Goal: Check status: Check status

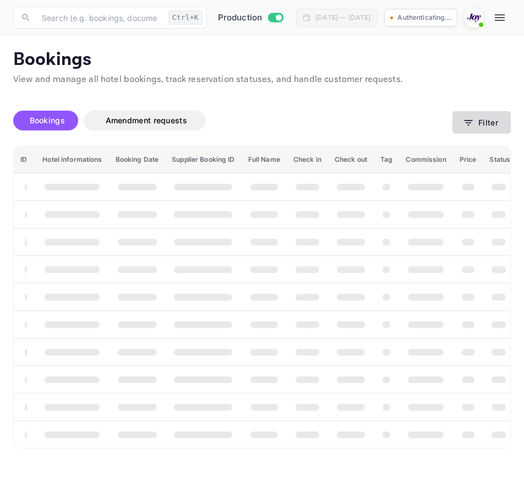
click at [478, 125] on button "Filter" at bounding box center [481, 122] width 58 height 23
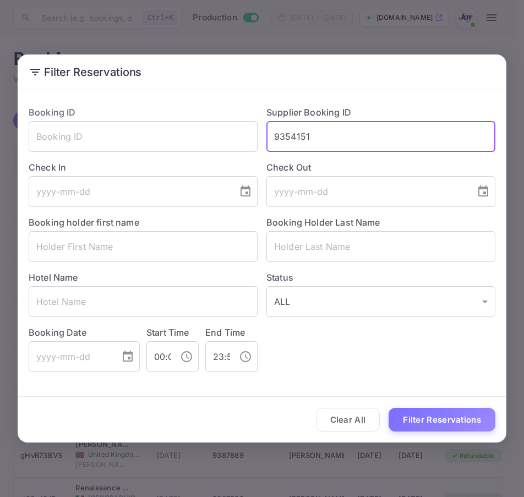
type input "9354151"
click at [388, 408] on button "Filter Reservations" at bounding box center [441, 420] width 107 height 24
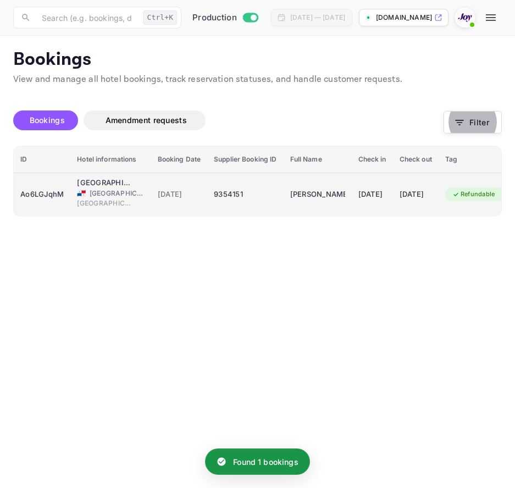
click at [32, 186] on div "Ao6LGJqhM" at bounding box center [41, 195] width 43 height 18
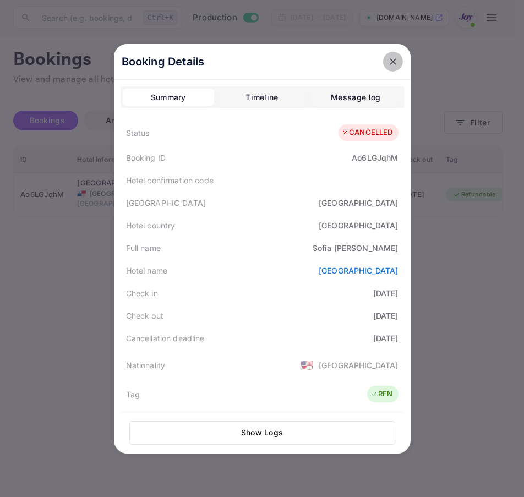
click at [391, 64] on icon "close" at bounding box center [392, 61] width 7 height 7
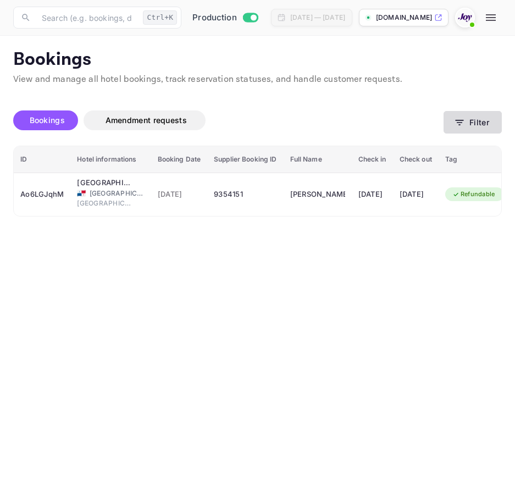
click at [458, 124] on icon "button" at bounding box center [459, 122] width 11 height 11
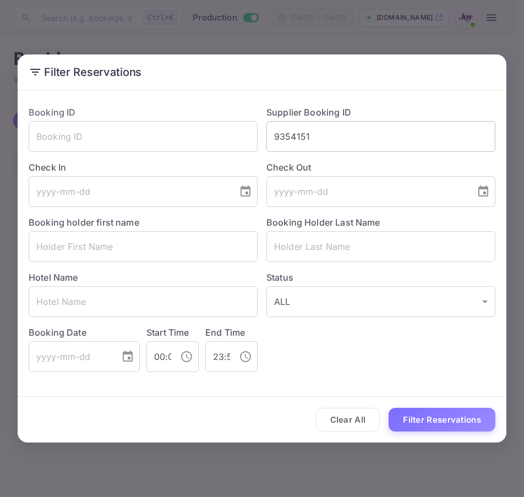
click at [362, 139] on input "9354151" at bounding box center [380, 136] width 229 height 31
paste input "78815"
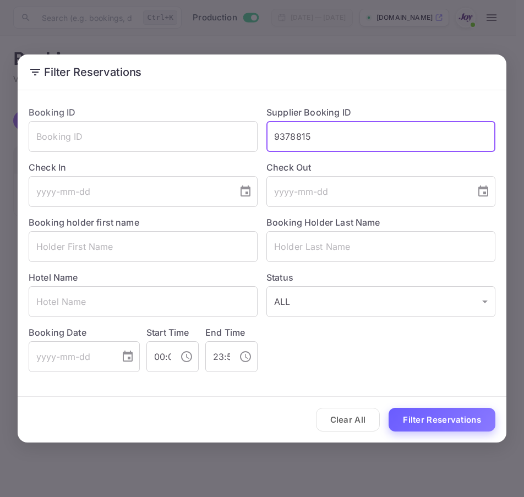
type input "9378815"
click at [448, 426] on button "Filter Reservations" at bounding box center [441, 420] width 107 height 24
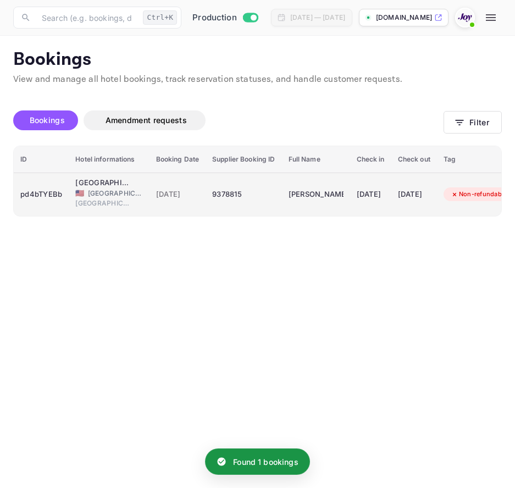
click at [76, 197] on div "🇺🇸 [GEOGRAPHIC_DATA]" at bounding box center [108, 194] width 67 height 10
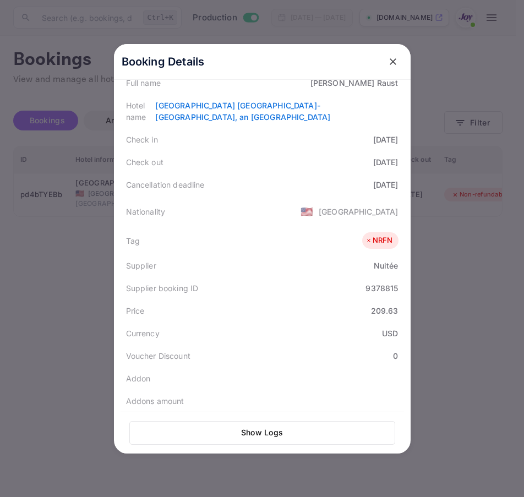
scroll to position [246, 0]
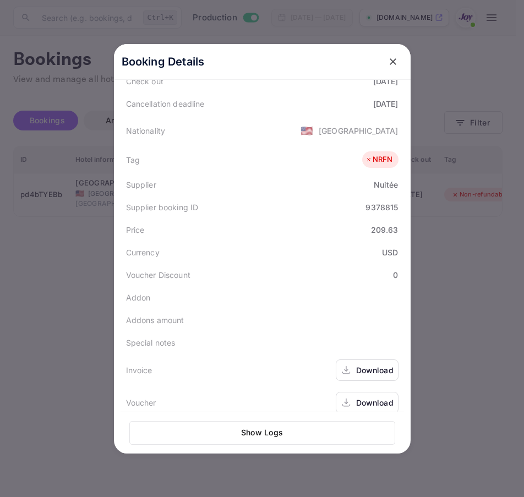
click at [385, 365] on div "Download" at bounding box center [366, 369] width 63 height 21
